Goal: Transaction & Acquisition: Purchase product/service

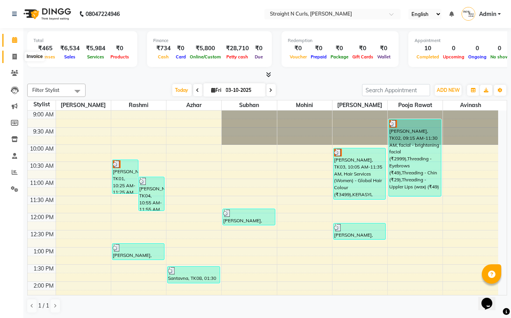
click at [18, 54] on span at bounding box center [15, 57] width 14 height 9
select select "service"
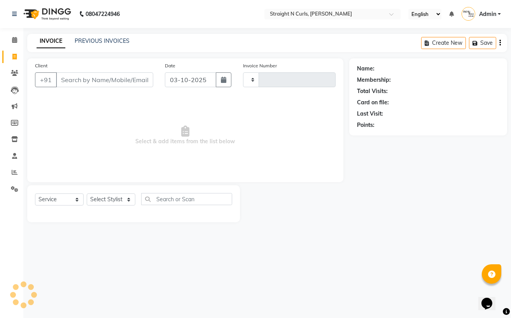
type input "1221"
select select "7039"
click at [104, 81] on input "Client" at bounding box center [104, 79] width 97 height 15
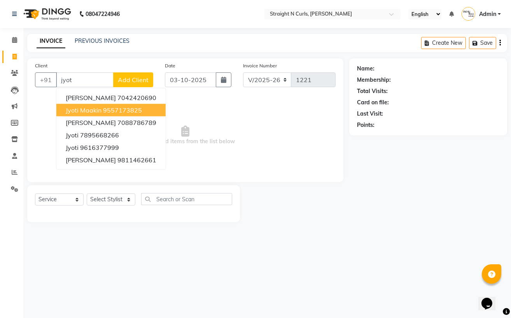
click at [94, 109] on span "Jyoti maakin" at bounding box center [84, 110] width 36 height 8
type input "9557173825"
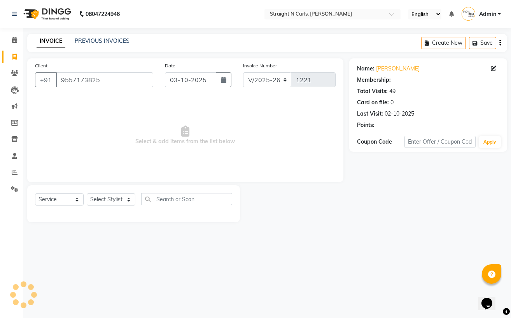
select select "1: Object"
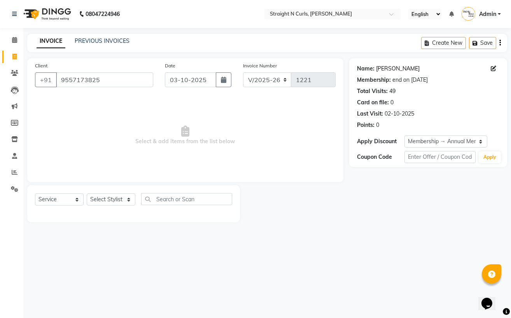
click at [390, 67] on link "[PERSON_NAME]" at bounding box center [398, 69] width 44 height 8
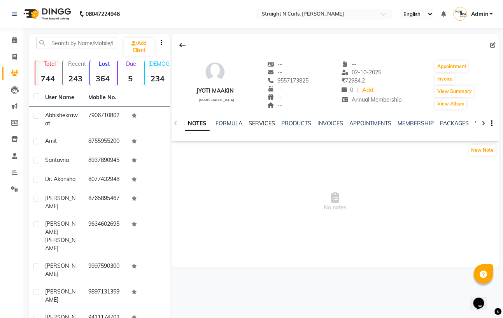
click at [265, 126] on link "SERVICES" at bounding box center [262, 123] width 26 height 7
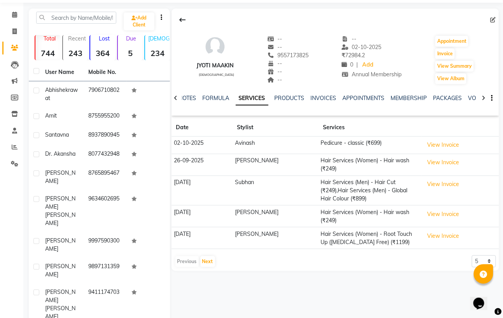
scroll to position [39, 0]
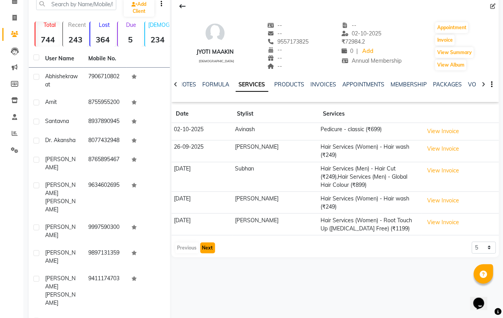
click at [208, 242] on button "Next" at bounding box center [207, 247] width 15 height 11
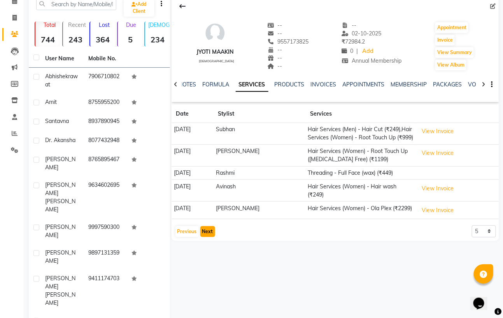
click at [211, 230] on button "Next" at bounding box center [207, 231] width 15 height 11
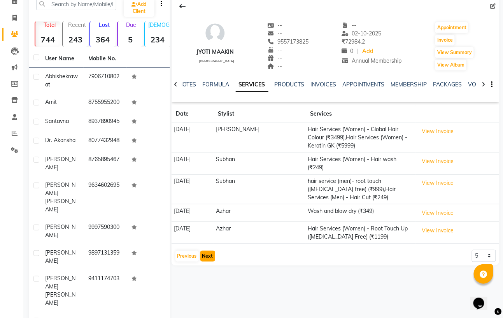
click at [212, 255] on button "Next" at bounding box center [207, 256] width 15 height 11
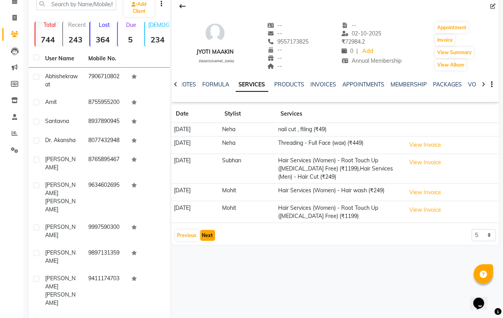
click at [209, 233] on button "Next" at bounding box center [207, 235] width 15 height 11
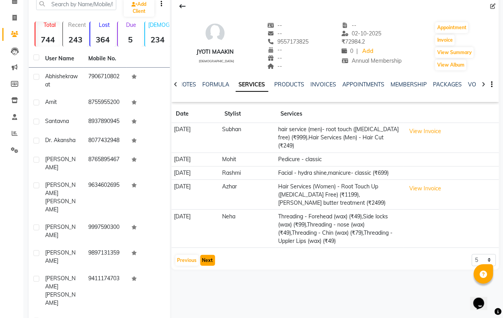
click at [209, 266] on button "Next" at bounding box center [207, 260] width 15 height 11
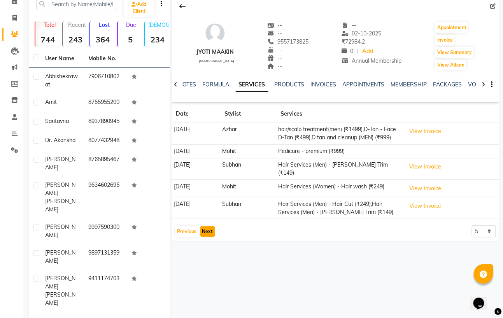
click at [209, 232] on button "Next" at bounding box center [207, 231] width 15 height 11
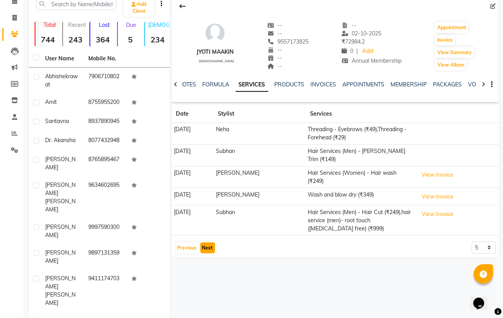
click at [209, 242] on button "Next" at bounding box center [207, 247] width 15 height 11
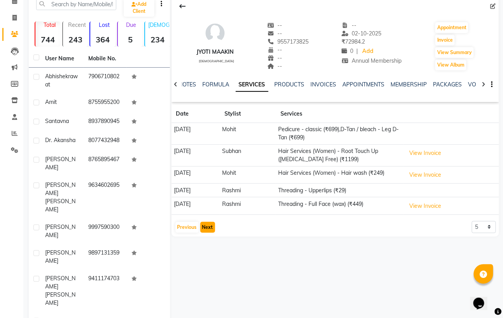
click at [209, 232] on button "Next" at bounding box center [207, 227] width 15 height 11
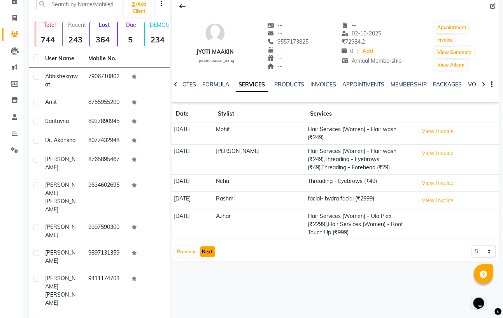
click at [209, 250] on button "Next" at bounding box center [207, 251] width 15 height 11
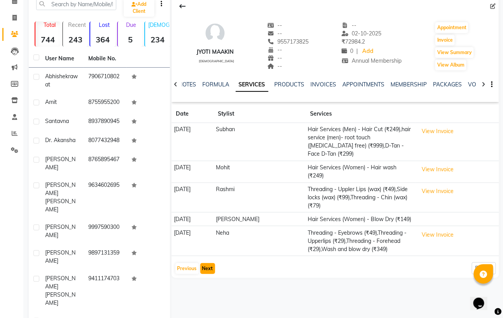
click at [206, 263] on button "Next" at bounding box center [207, 268] width 15 height 11
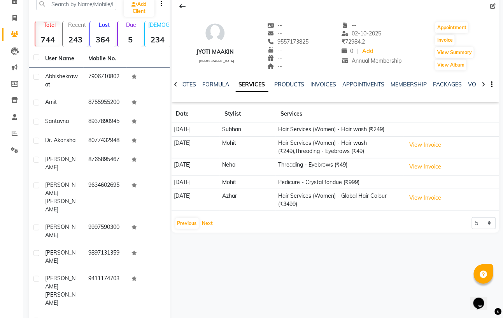
scroll to position [0, 0]
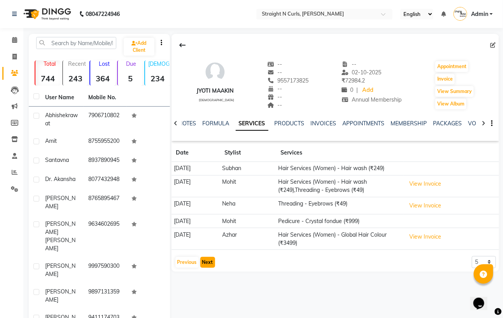
click at [207, 263] on button "Next" at bounding box center [207, 262] width 15 height 11
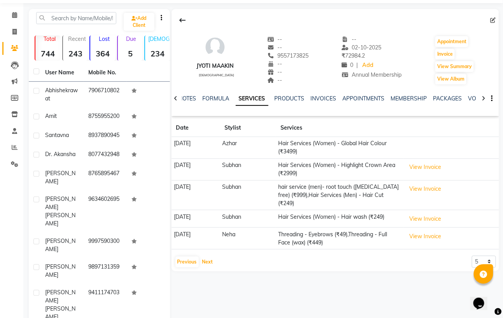
scroll to position [39, 0]
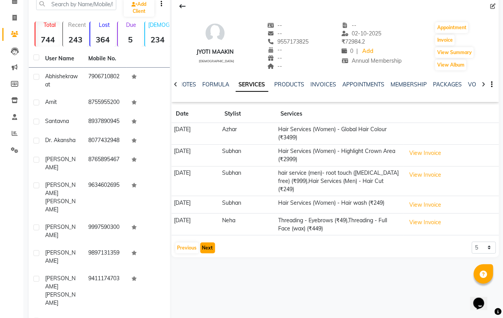
click at [206, 250] on button "Next" at bounding box center [207, 247] width 15 height 11
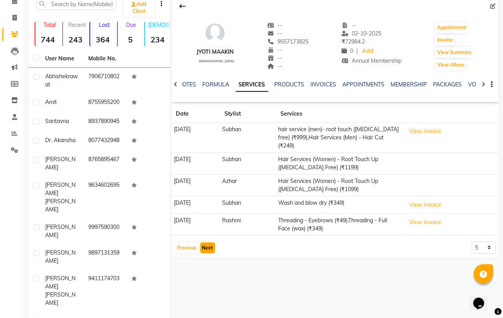
click at [202, 249] on button "Next" at bounding box center [207, 247] width 15 height 11
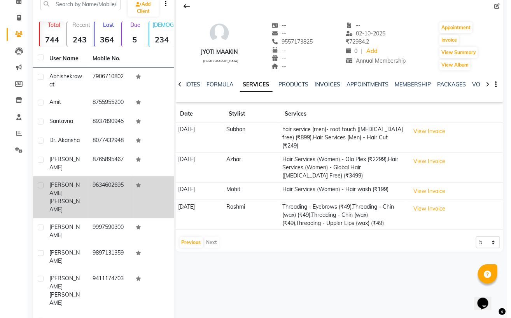
scroll to position [0, 0]
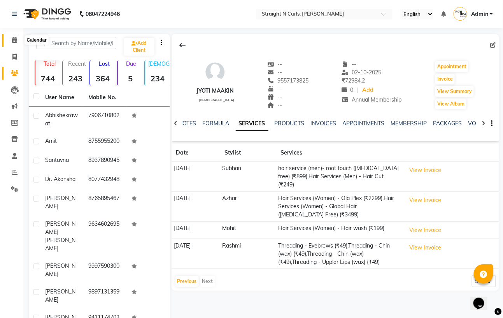
click at [10, 39] on span at bounding box center [15, 40] width 14 height 9
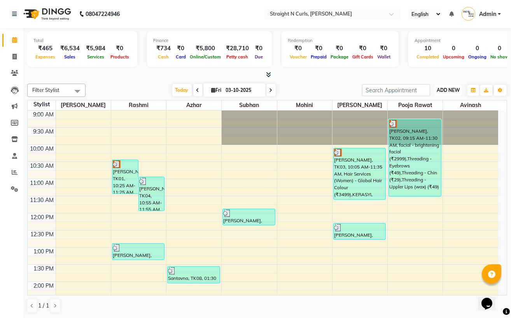
click at [446, 88] on span "ADD NEW" at bounding box center [448, 90] width 23 height 6
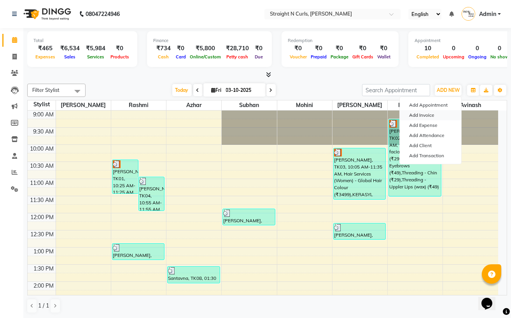
click at [423, 116] on link "Add Invoice" at bounding box center [430, 115] width 61 height 10
select select "service"
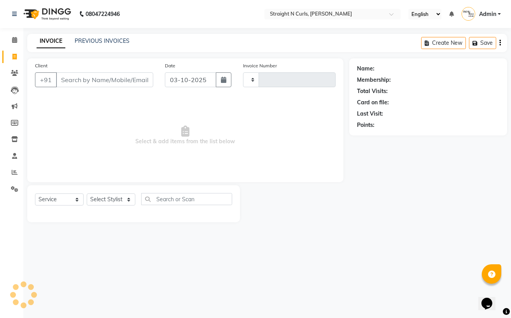
type input "1221"
select select "7039"
click at [106, 79] on input "Client" at bounding box center [104, 79] width 97 height 15
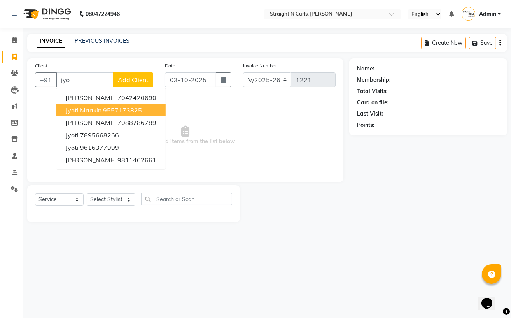
click at [104, 107] on ngb-highlight "9557173825" at bounding box center [122, 110] width 39 height 8
type input "9557173825"
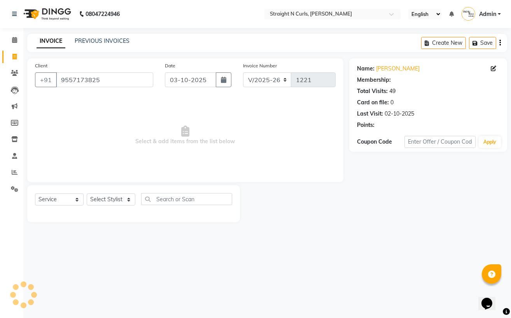
select select "1: Object"
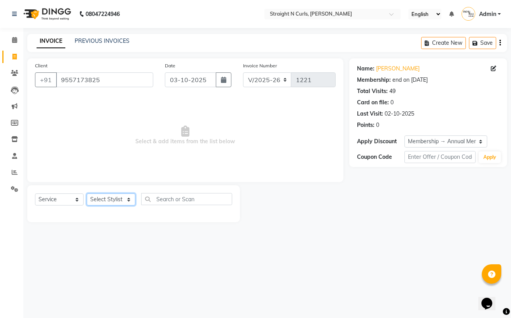
click at [116, 198] on select "Select Stylist Avinash Azhar Gautam Kamboj Mohini Paras Kamboj parvez pooja raw…" at bounding box center [111, 199] width 49 height 12
select select "59165"
click at [87, 194] on select "Select Stylist Avinash Azhar Gautam Kamboj Mohini Paras Kamboj parvez pooja raw…" at bounding box center [111, 199] width 49 height 12
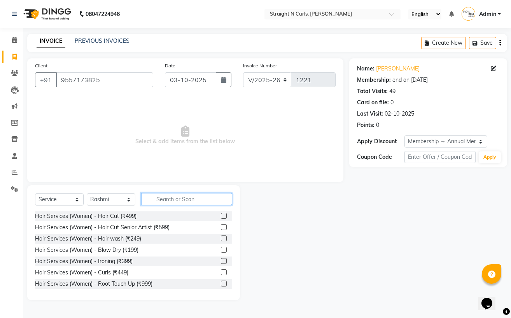
click at [181, 199] on input "text" at bounding box center [186, 199] width 91 height 12
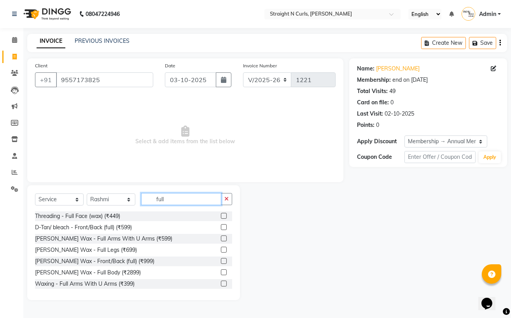
type input "full"
click at [221, 216] on label at bounding box center [224, 216] width 6 height 6
click at [221, 216] on input "checkbox" at bounding box center [223, 216] width 5 height 5
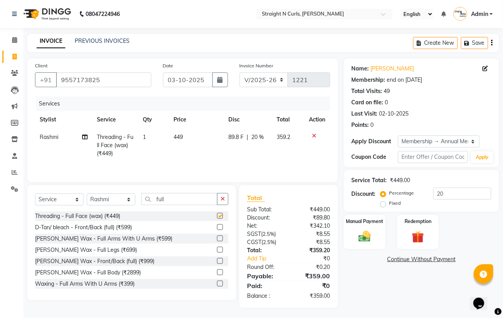
checkbox input "false"
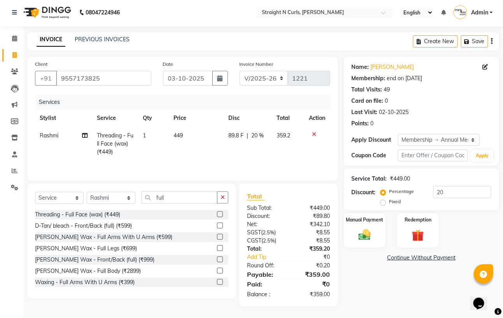
click at [188, 132] on td "449" at bounding box center [196, 144] width 55 height 34
select select "59165"
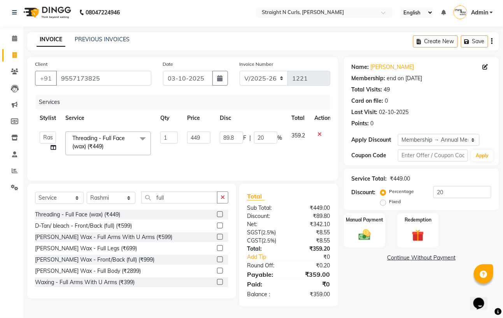
scroll to position [3, 0]
click at [204, 135] on input "449" at bounding box center [198, 138] width 23 height 12
type input "4"
type input "500"
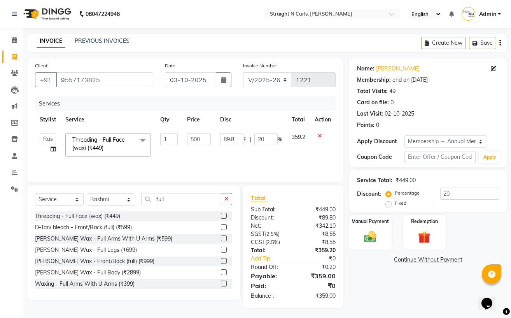
click at [244, 154] on td "89.8 F | 20 %" at bounding box center [252, 144] width 72 height 33
select select "59165"
click at [375, 239] on img at bounding box center [370, 236] width 21 height 15
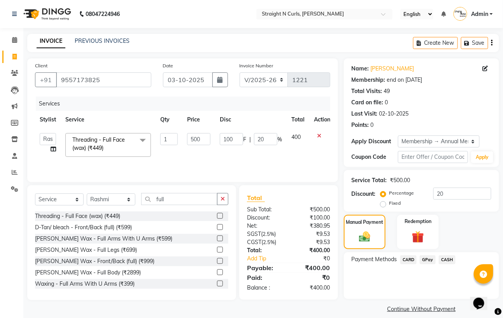
click at [432, 258] on span "GPay" at bounding box center [428, 259] width 16 height 9
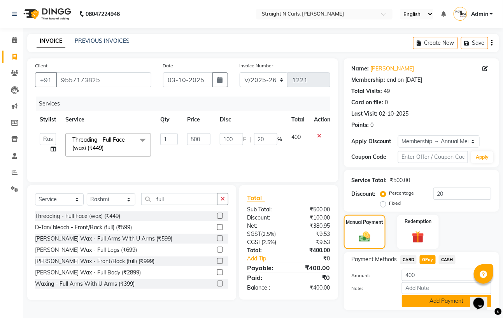
click at [435, 302] on button "Add Payment" at bounding box center [446, 301] width 89 height 12
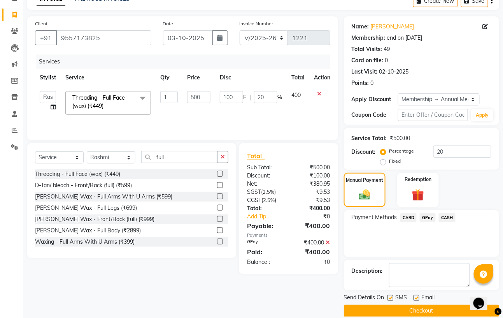
scroll to position [53, 0]
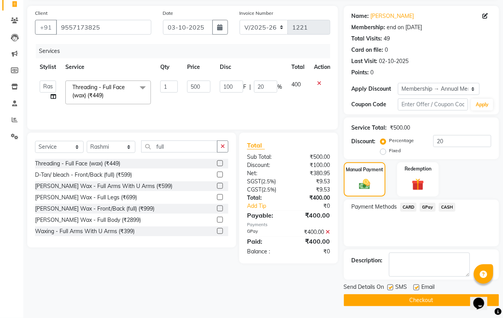
click at [445, 296] on button "Checkout" at bounding box center [421, 300] width 155 height 12
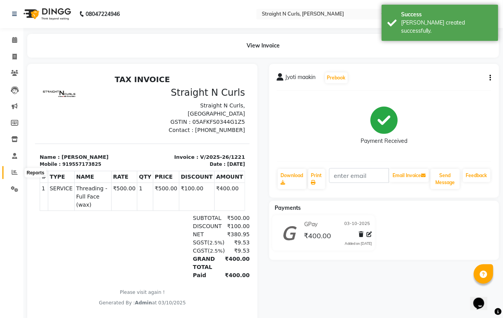
click at [12, 173] on icon at bounding box center [15, 172] width 6 height 6
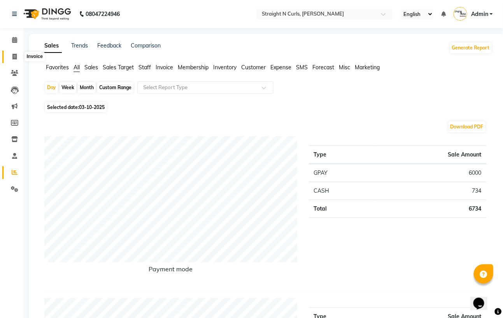
click at [13, 58] on icon at bounding box center [14, 57] width 4 height 6
select select "service"
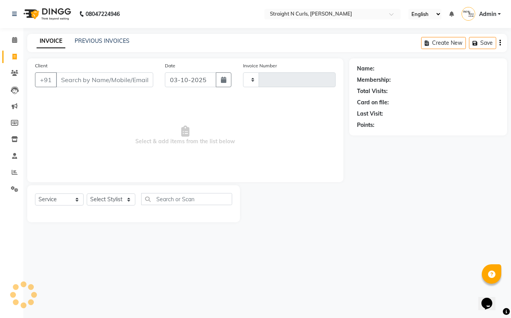
type input "1222"
select select "7039"
